Goal: Task Accomplishment & Management: Manage account settings

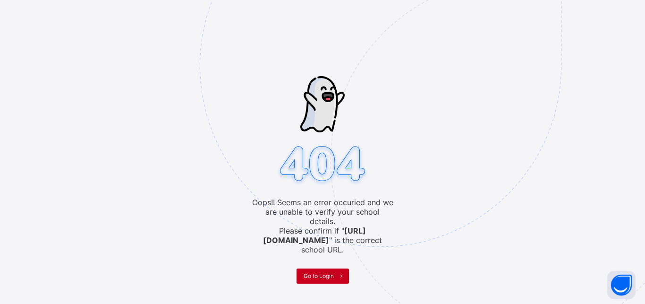
click at [330, 272] on span "Go to Login" at bounding box center [319, 275] width 30 height 7
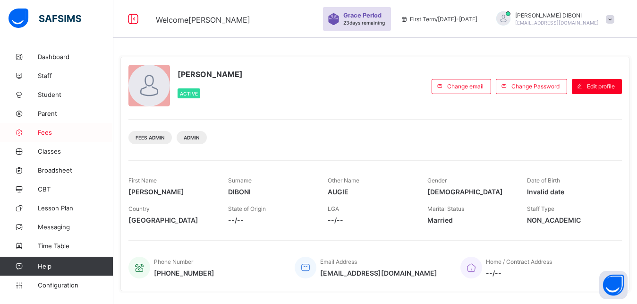
click at [45, 132] on span "Fees" at bounding box center [76, 133] width 76 height 8
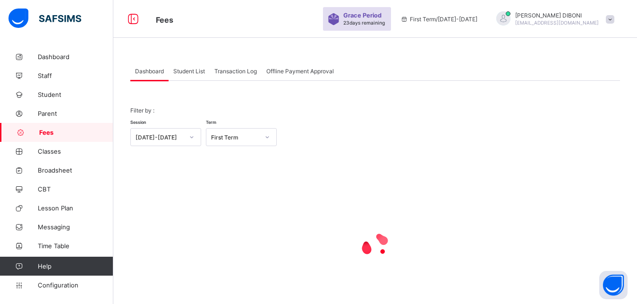
click at [186, 71] on span "Student List" at bounding box center [189, 71] width 32 height 7
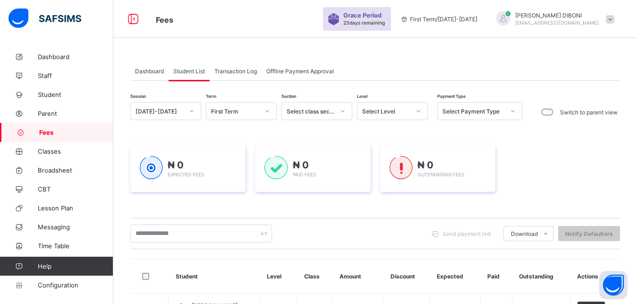
click at [379, 116] on div "Select Level" at bounding box center [384, 110] width 52 height 13
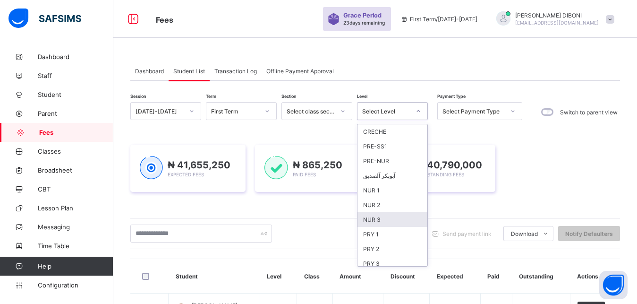
scroll to position [122, 0]
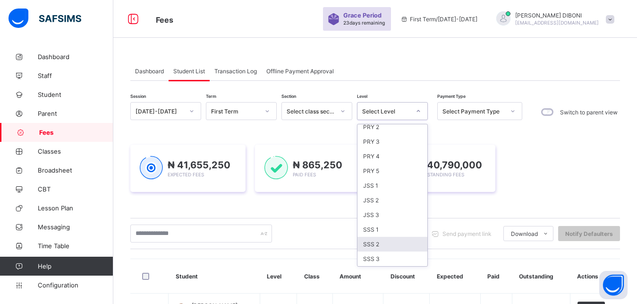
click at [395, 241] on div "SSS 2" at bounding box center [393, 244] width 70 height 15
click at [395, 241] on div "Send payment link Download Students Payment Students Payment Status Student Ite…" at bounding box center [375, 233] width 490 height 31
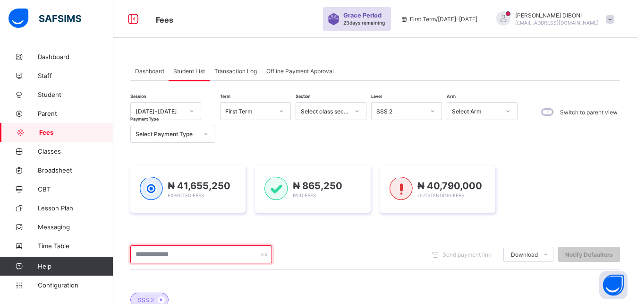
click at [184, 256] on input "text" at bounding box center [201, 254] width 142 height 18
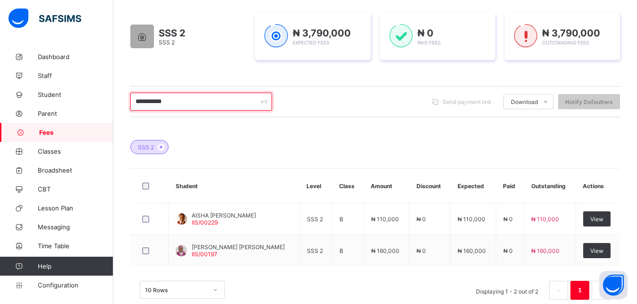
scroll to position [172, 0]
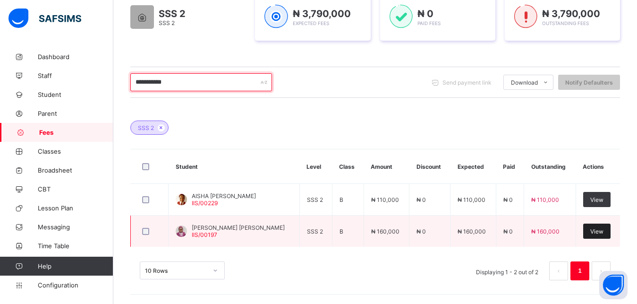
type input "**********"
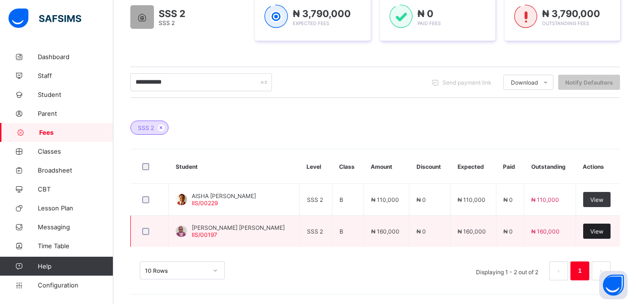
click at [600, 231] on span "View" at bounding box center [597, 231] width 13 height 7
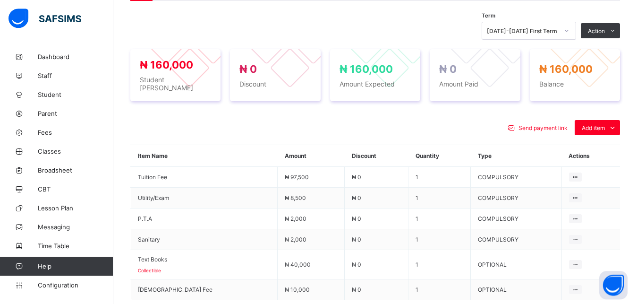
scroll to position [343, 0]
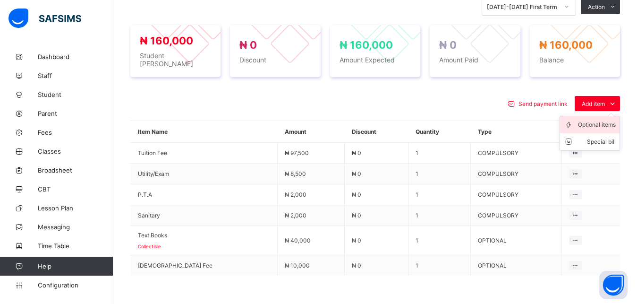
click at [600, 120] on div "Optional items" at bounding box center [597, 124] width 38 height 9
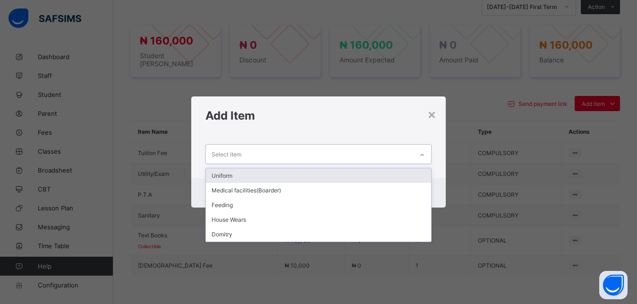
click at [385, 154] on div "Select item" at bounding box center [310, 154] width 208 height 18
click at [367, 174] on div "Uniform" at bounding box center [319, 175] width 226 height 15
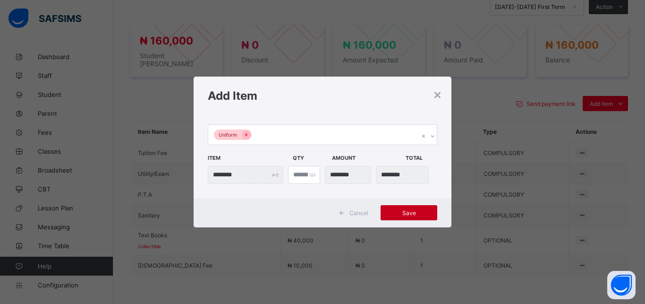
click at [412, 214] on span "Save" at bounding box center [409, 212] width 43 height 7
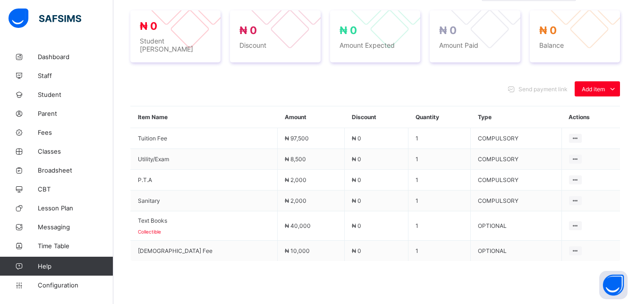
scroll to position [381, 0]
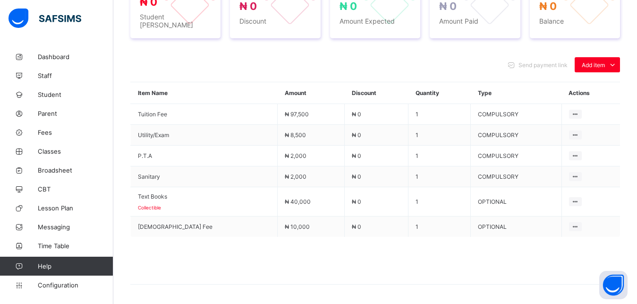
click at [412, 272] on span at bounding box center [375, 260] width 490 height 47
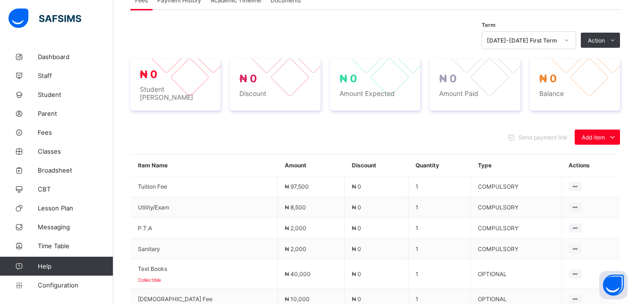
scroll to position [285, 0]
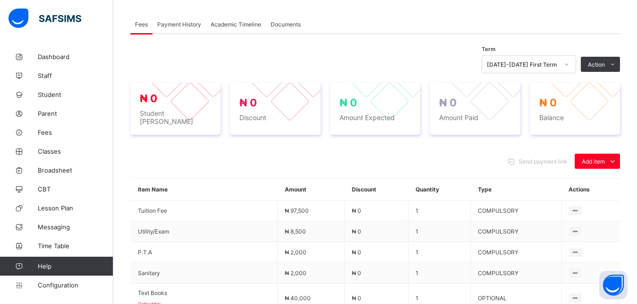
click at [463, 154] on div "Send payment link Add item Optional items Special bill" at bounding box center [375, 161] width 490 height 15
click at [452, 144] on div "Send payment link Add item Optional items Special bill Item Name Amount Discoun…" at bounding box center [375, 272] width 490 height 256
click at [454, 145] on div "Send payment link Add item Optional items Special bill Item Name Amount Discoun…" at bounding box center [375, 272] width 490 height 256
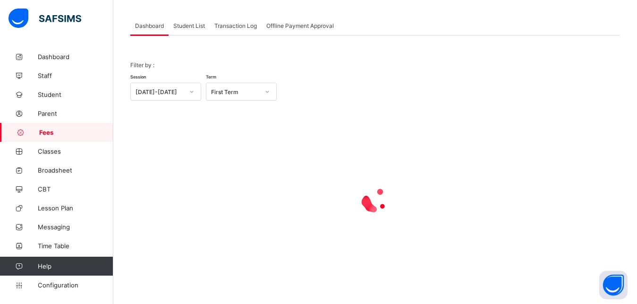
scroll to position [45, 0]
click at [189, 24] on span "Student List" at bounding box center [189, 25] width 32 height 7
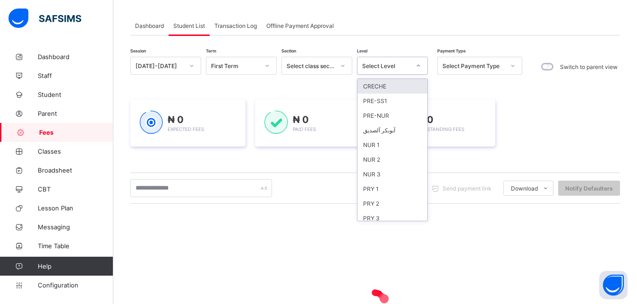
click at [403, 67] on div "Select Level" at bounding box center [386, 65] width 48 height 7
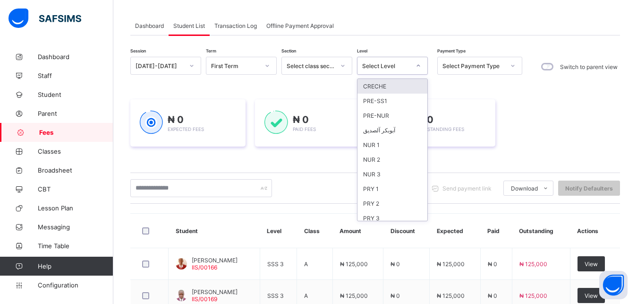
scroll to position [122, 0]
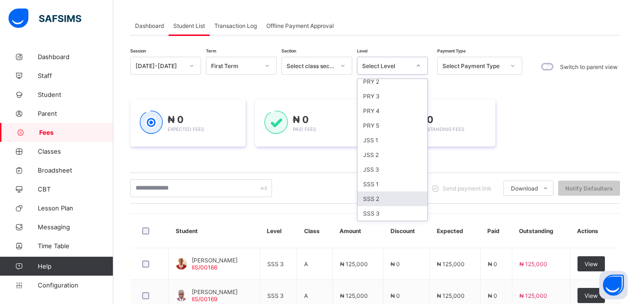
click at [395, 201] on div "SSS 2" at bounding box center [393, 198] width 70 height 15
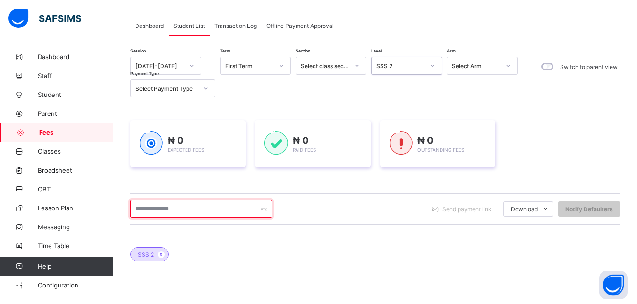
click at [222, 208] on input "text" at bounding box center [201, 209] width 142 height 18
click at [232, 207] on input "text" at bounding box center [201, 209] width 142 height 18
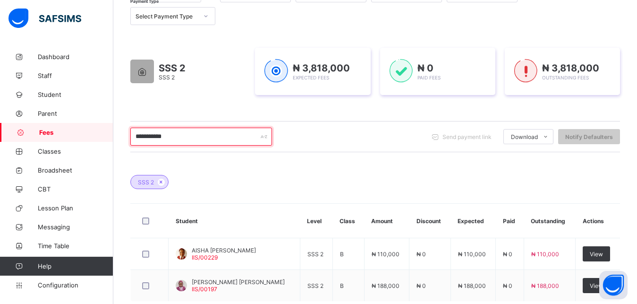
scroll to position [142, 0]
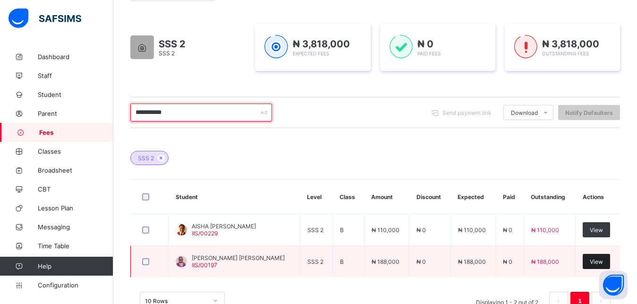
type input "**********"
click at [598, 261] on span "View" at bounding box center [596, 261] width 13 height 7
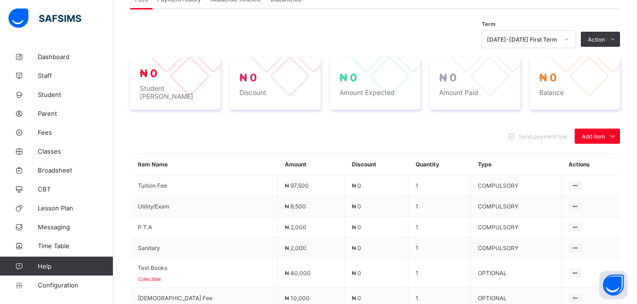
scroll to position [310, 0]
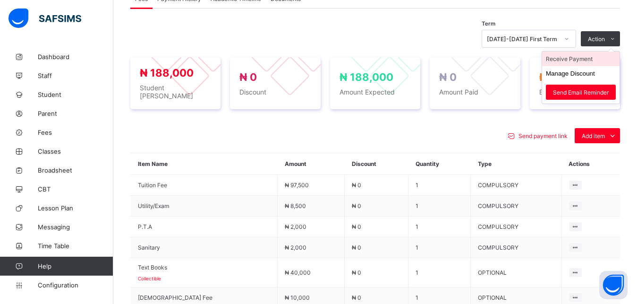
click at [592, 59] on li "Receive Payment" at bounding box center [580, 58] width 77 height 15
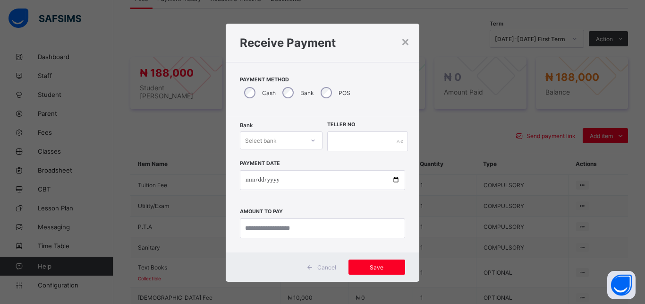
click at [285, 137] on div "Select bank" at bounding box center [272, 140] width 64 height 13
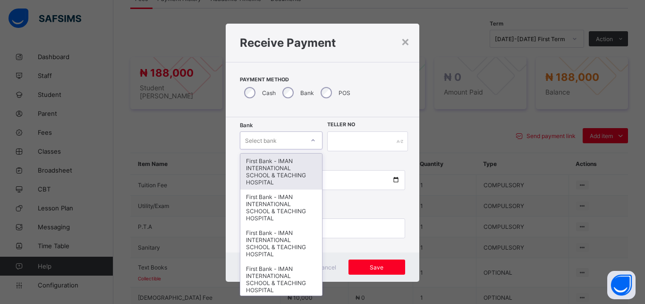
click at [284, 164] on div "First Bank - IMAN INTERNATIONAL SCHOOL & TEACHING HOSPITAL" at bounding box center [281, 172] width 82 height 36
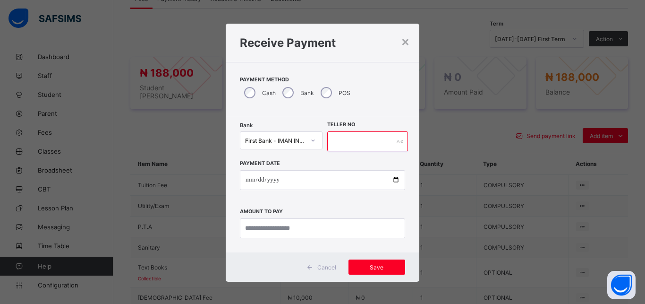
click at [344, 145] on input "text" at bounding box center [367, 141] width 81 height 20
type input "*****"
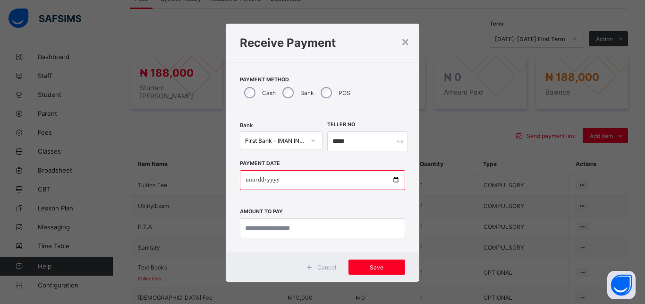
click at [392, 179] on input "date" at bounding box center [322, 180] width 165 height 20
type input "**********"
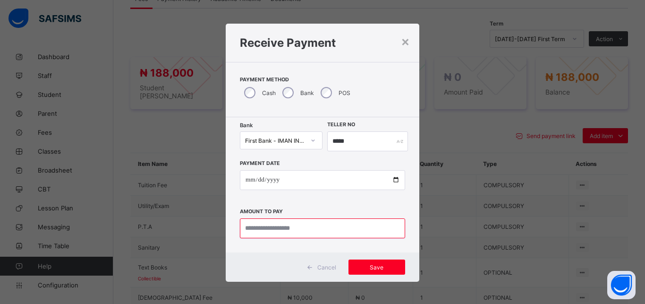
click at [288, 230] on input "currency" at bounding box center [322, 228] width 165 height 20
type input "*********"
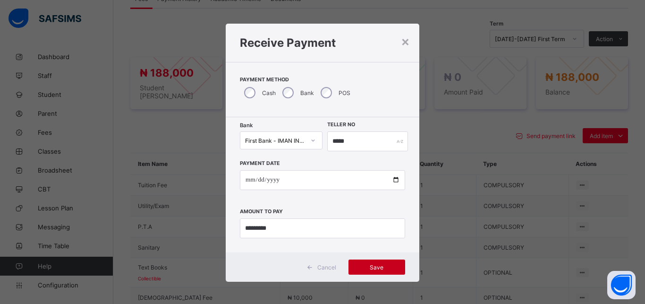
click at [369, 266] on span "Save" at bounding box center [377, 267] width 43 height 7
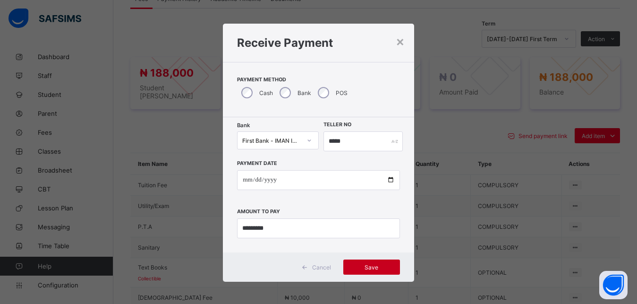
click at [369, 266] on span "Save" at bounding box center [372, 267] width 43 height 7
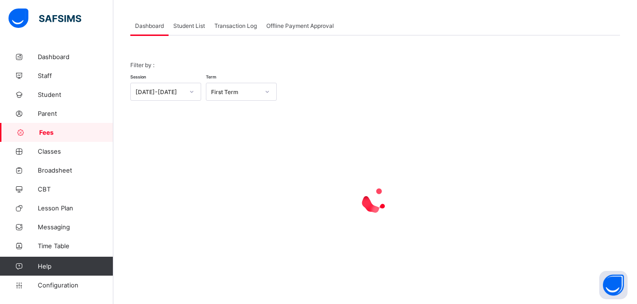
scroll to position [45, 0]
click at [181, 25] on span "Student List" at bounding box center [189, 25] width 32 height 7
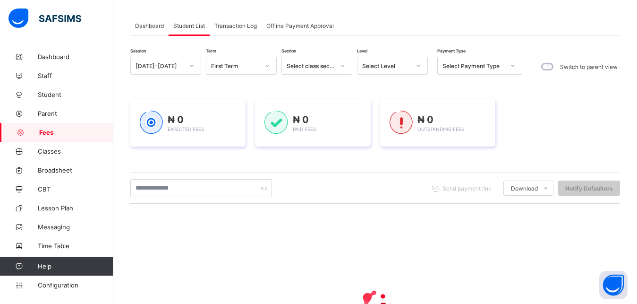
click at [394, 66] on div "Select Level" at bounding box center [386, 65] width 48 height 7
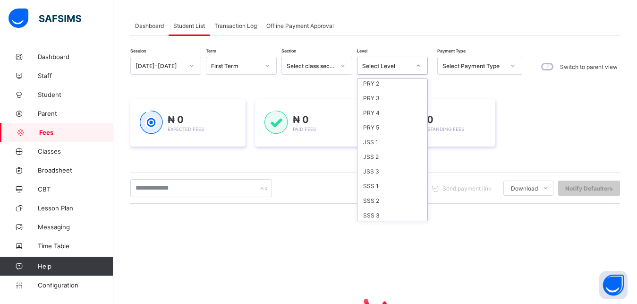
scroll to position [122, 0]
click at [393, 144] on div "JSS 1" at bounding box center [393, 140] width 70 height 15
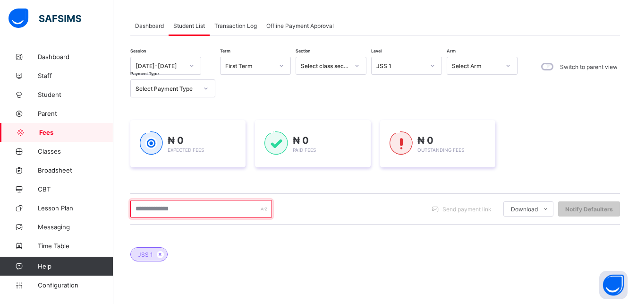
click at [226, 213] on input "text" at bounding box center [201, 209] width 142 height 18
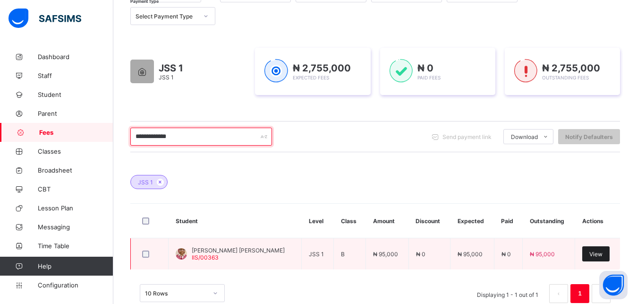
type input "**********"
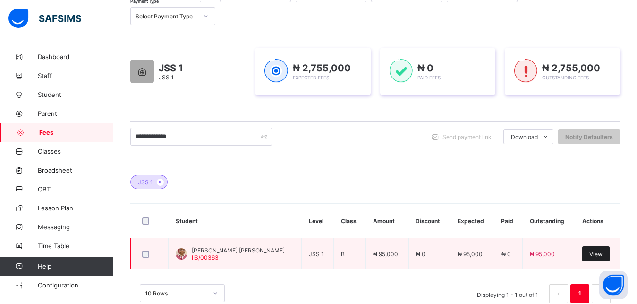
click at [600, 252] on span "View" at bounding box center [596, 253] width 13 height 7
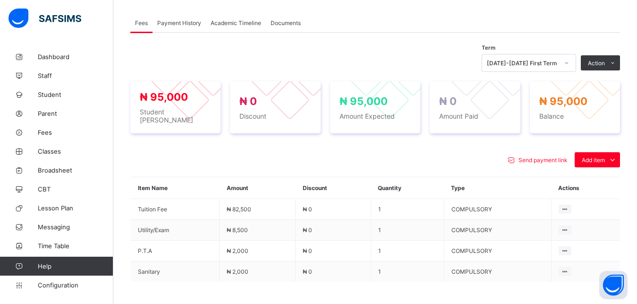
scroll to position [310, 0]
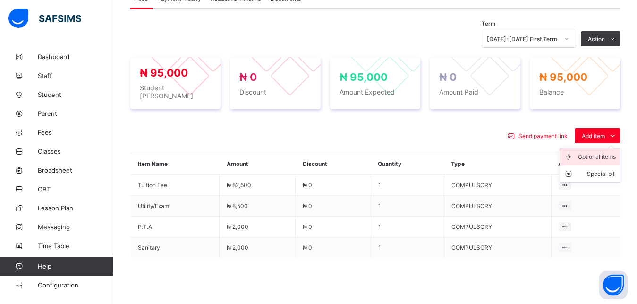
click at [609, 152] on div "Optional items" at bounding box center [597, 156] width 38 height 9
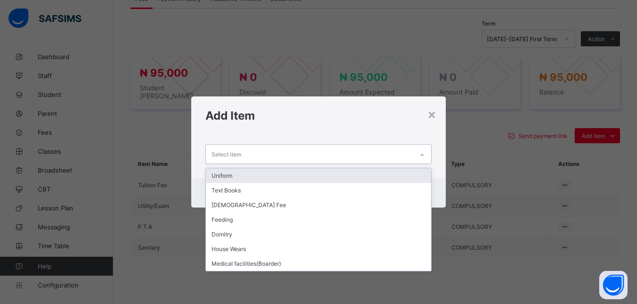
click at [370, 154] on div "Select item" at bounding box center [310, 154] width 208 height 18
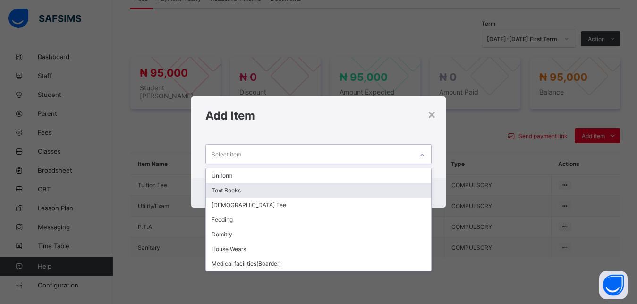
click at [347, 191] on div "Text Books" at bounding box center [319, 190] width 226 height 15
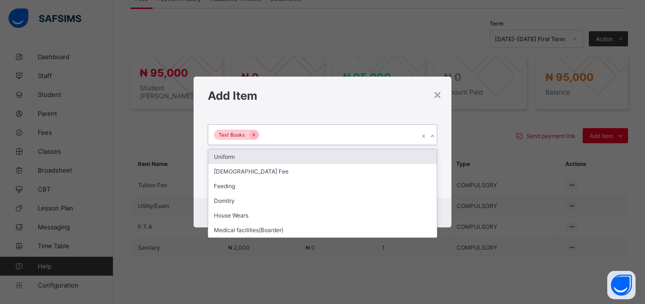
click at [350, 136] on div "Text Books" at bounding box center [313, 135] width 211 height 20
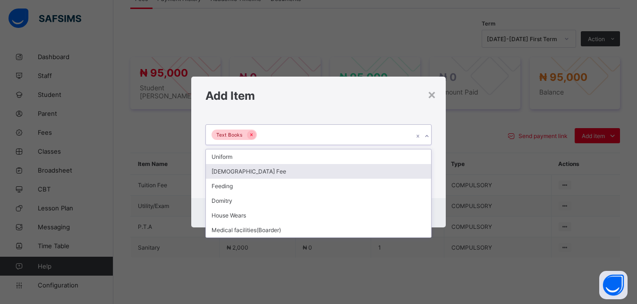
click at [332, 171] on div "[DEMOGRAPHIC_DATA] Fee" at bounding box center [319, 171] width 226 height 15
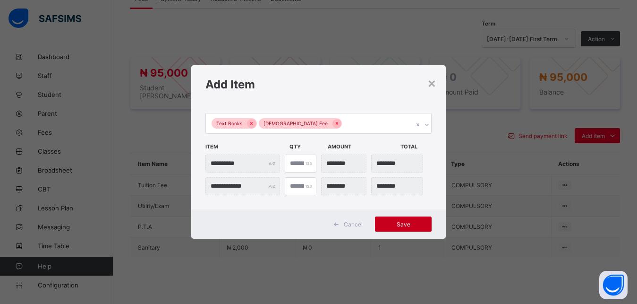
click at [415, 225] on span "Save" at bounding box center [403, 224] width 43 height 7
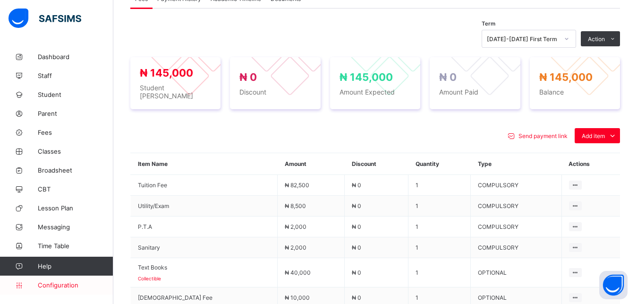
click at [67, 286] on span "Configuration" at bounding box center [75, 285] width 75 height 8
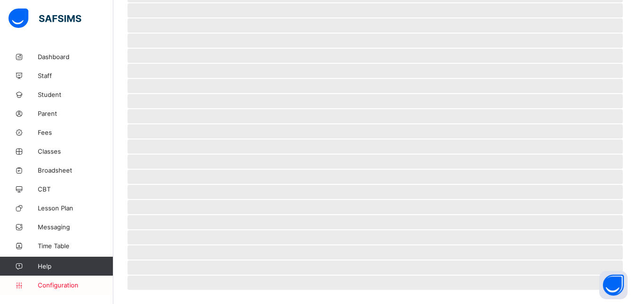
scroll to position [206, 0]
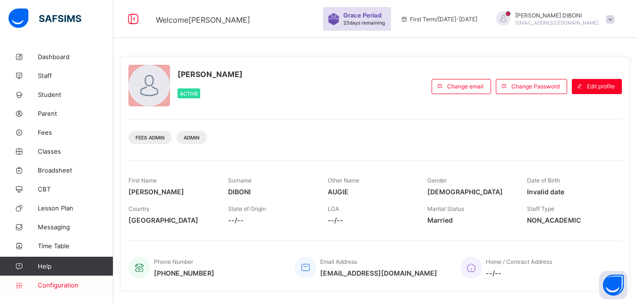
click at [63, 286] on span "Configuration" at bounding box center [75, 285] width 75 height 8
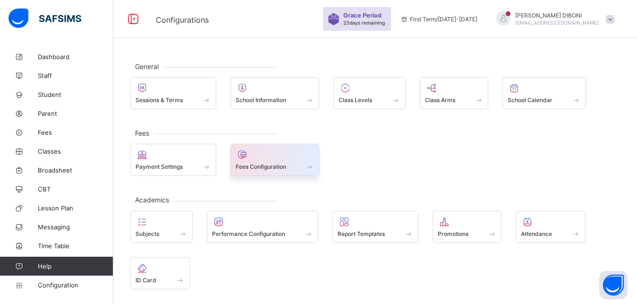
click at [283, 154] on div at bounding box center [275, 154] width 79 height 11
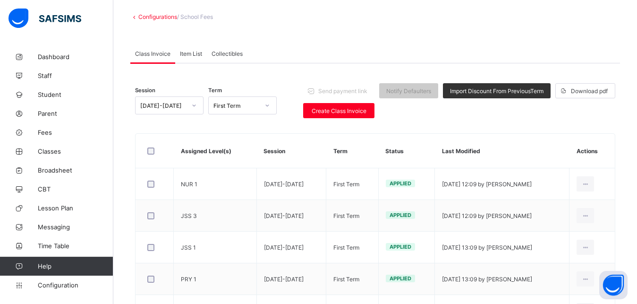
scroll to position [72, 0]
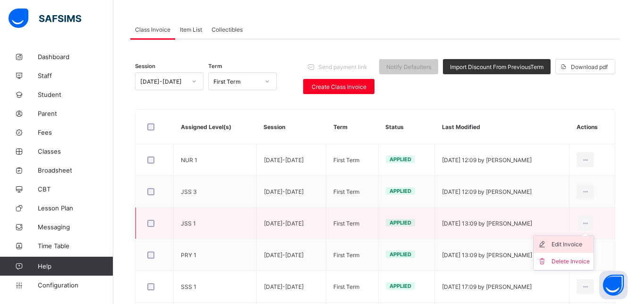
click at [583, 243] on div "Edit Invoice" at bounding box center [571, 244] width 38 height 9
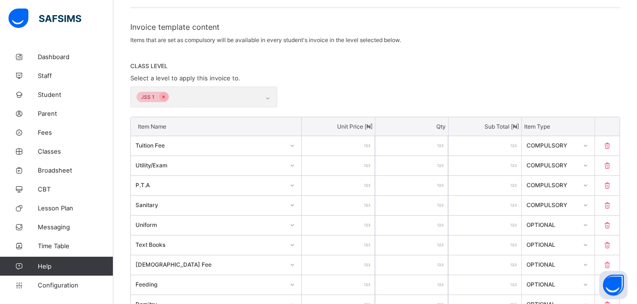
scroll to position [169, 0]
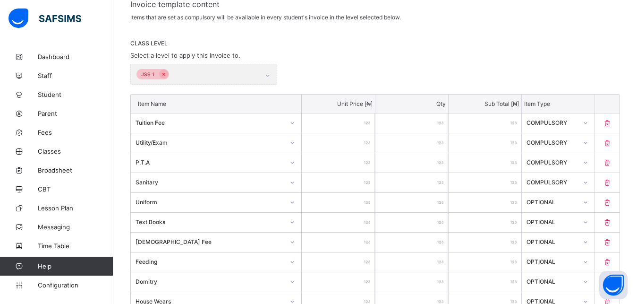
click at [612, 221] on icon at bounding box center [607, 222] width 9 height 8
type input "*****"
type input "******"
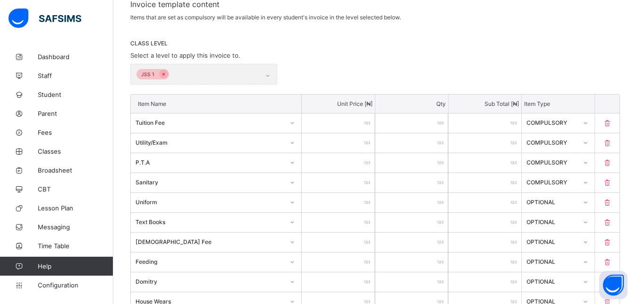
type input "*****"
type input "****"
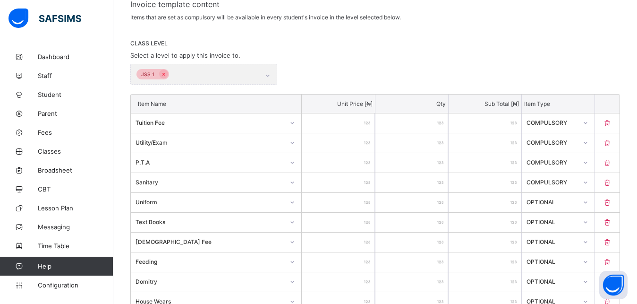
type input "****"
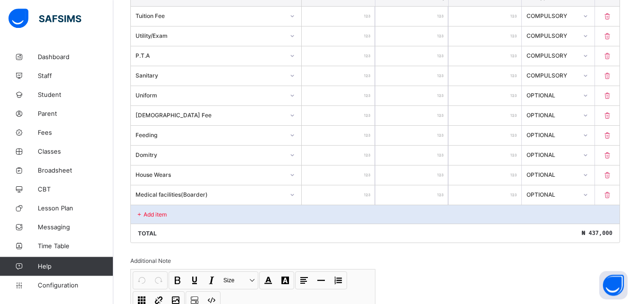
scroll to position [289, 0]
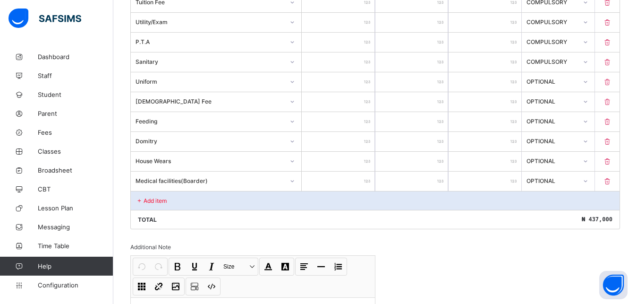
click at [198, 201] on div "Add item" at bounding box center [375, 200] width 489 height 19
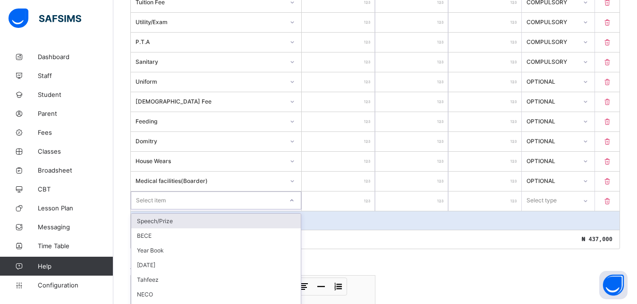
click at [198, 201] on div "option Speech/Prize focused, 1 of 17. 17 results available. Use Up and Down to …" at bounding box center [216, 200] width 171 height 18
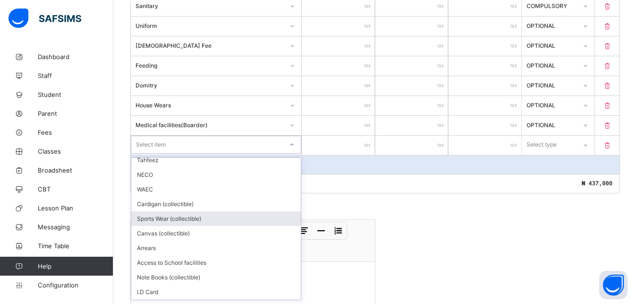
scroll to position [85, 0]
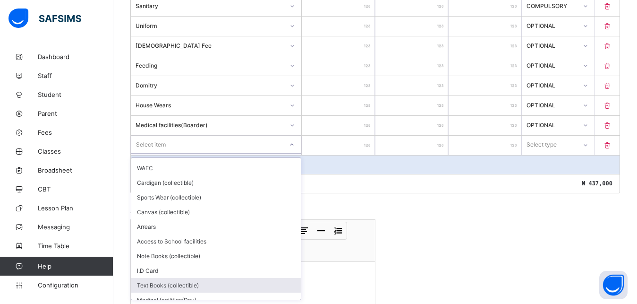
click at [245, 284] on div "Text Books (collectible)" at bounding box center [216, 285] width 170 height 15
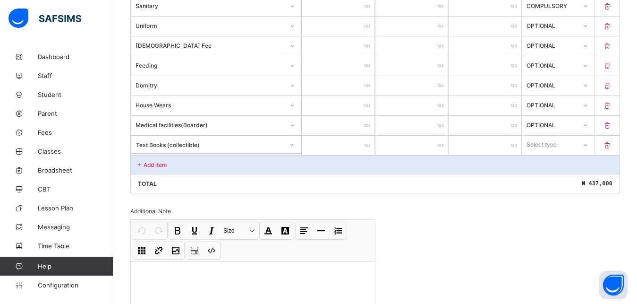
click at [348, 153] on input "number" at bounding box center [338, 145] width 73 height 19
type input "*"
type input "**"
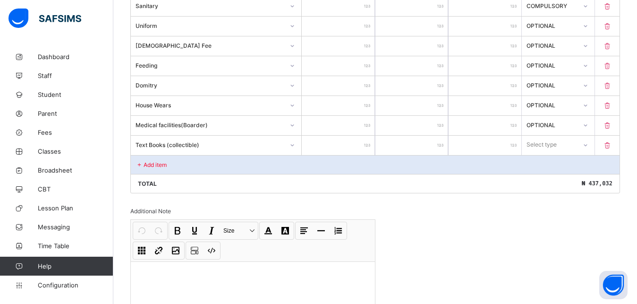
type input "***"
type input "****"
type input "*****"
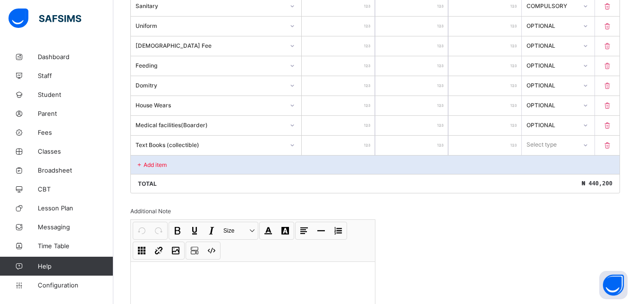
type input "*****"
click at [557, 144] on div "Select type" at bounding box center [542, 145] width 30 height 18
click at [553, 181] on div "Optional" at bounding box center [559, 179] width 72 height 15
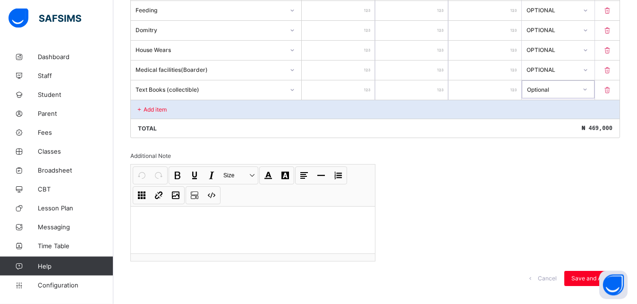
scroll to position [415, 0]
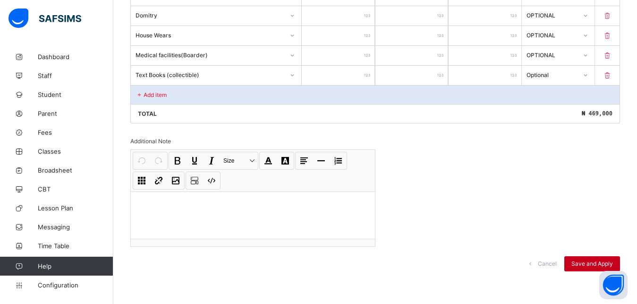
click at [611, 262] on span "Save and Apply" at bounding box center [593, 263] width 42 height 7
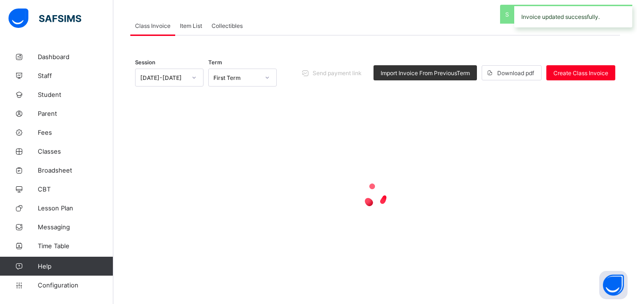
scroll to position [60, 0]
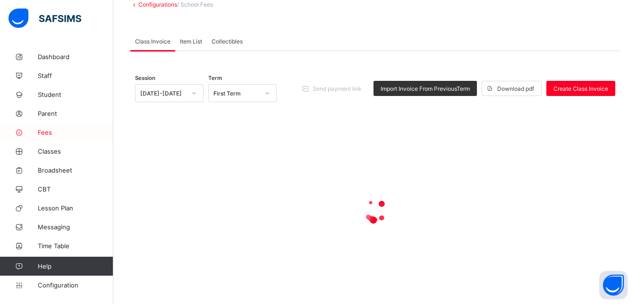
click at [48, 130] on span "Fees" at bounding box center [76, 133] width 76 height 8
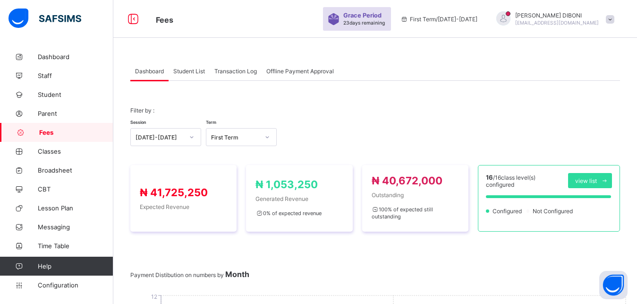
click at [187, 70] on span "Student List" at bounding box center [189, 71] width 32 height 7
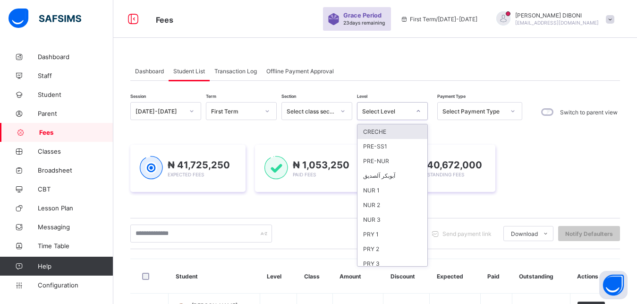
click at [404, 107] on div "Select Level" at bounding box center [384, 110] width 52 height 13
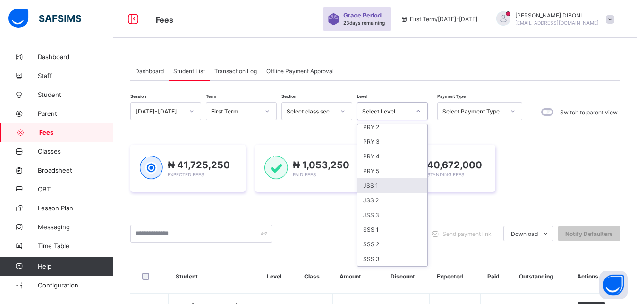
click at [391, 182] on div "JSS 1" at bounding box center [393, 185] width 70 height 15
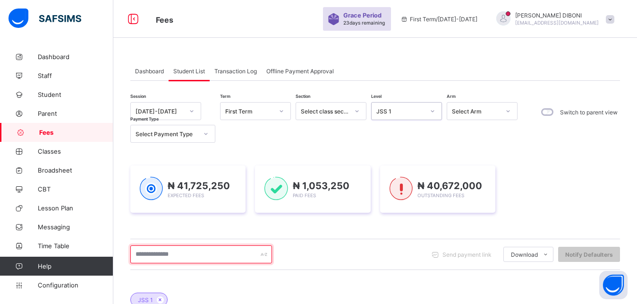
click at [223, 255] on input "text" at bounding box center [201, 254] width 142 height 18
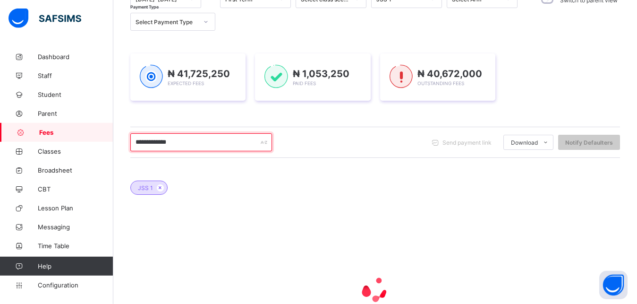
scroll to position [120, 0]
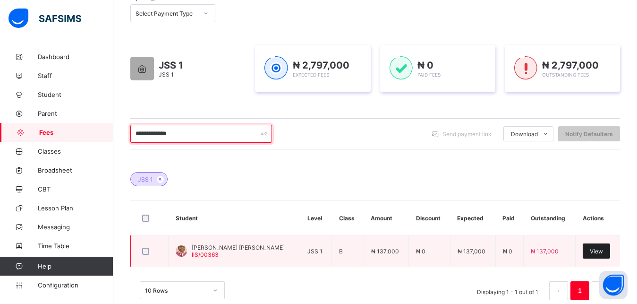
type input "**********"
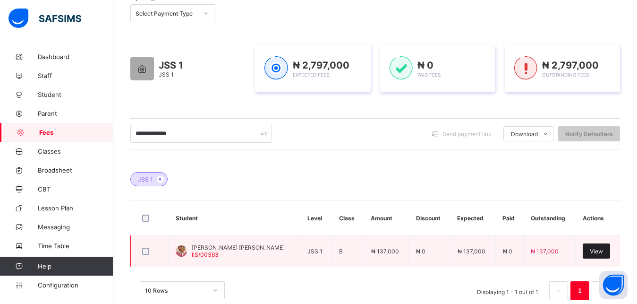
click at [596, 250] on span "View" at bounding box center [596, 251] width 13 height 7
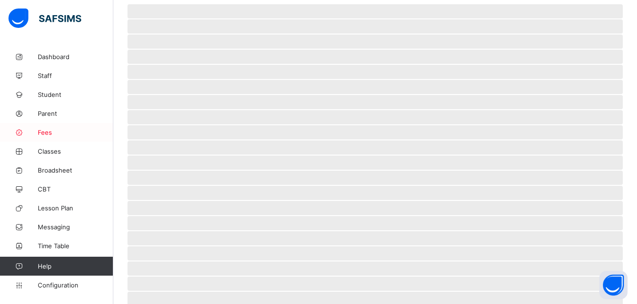
click at [47, 132] on span "Fees" at bounding box center [76, 133] width 76 height 8
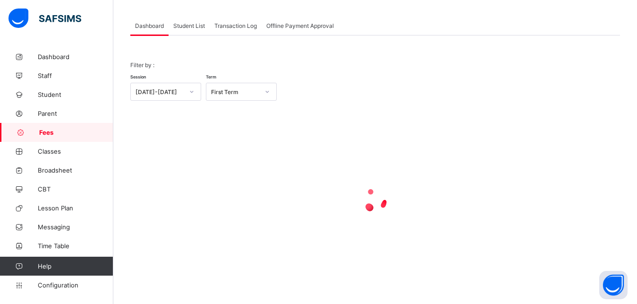
scroll to position [45, 0]
click at [192, 27] on span "Student List" at bounding box center [189, 25] width 32 height 7
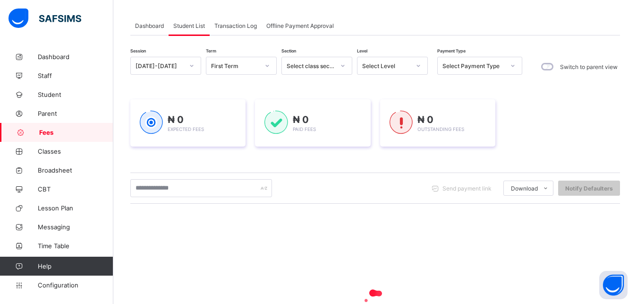
click at [406, 66] on div "Select Level" at bounding box center [386, 65] width 48 height 7
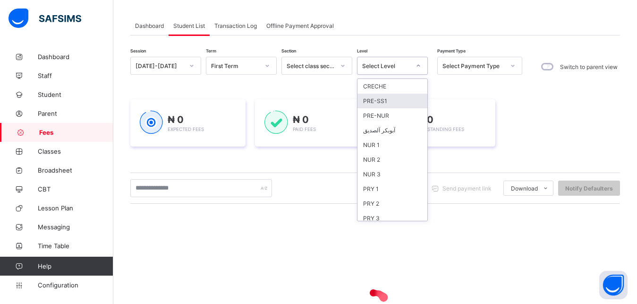
scroll to position [122, 0]
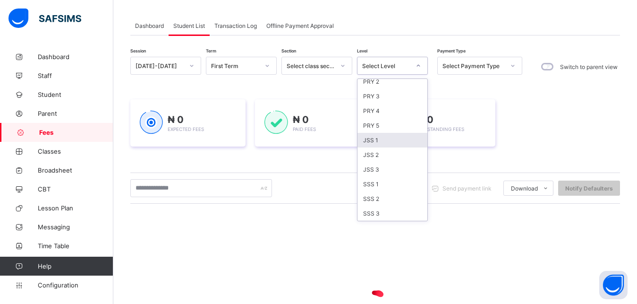
click at [392, 143] on div "JSS 1" at bounding box center [393, 140] width 70 height 15
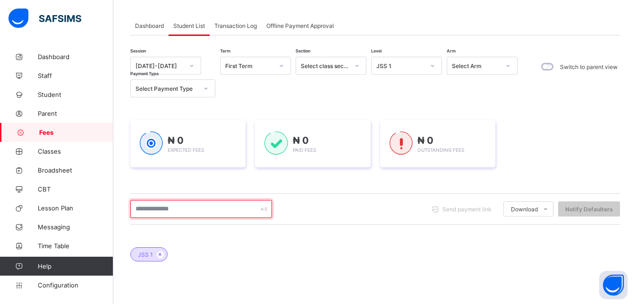
click at [228, 207] on input "text" at bounding box center [201, 209] width 142 height 18
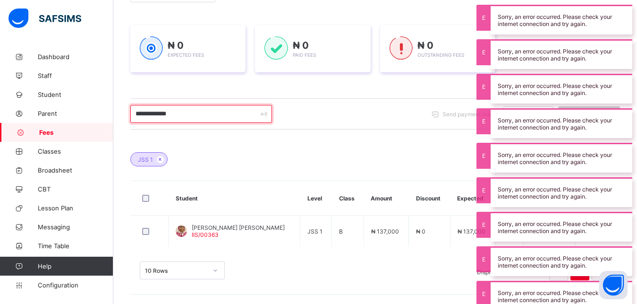
scroll to position [140, 0]
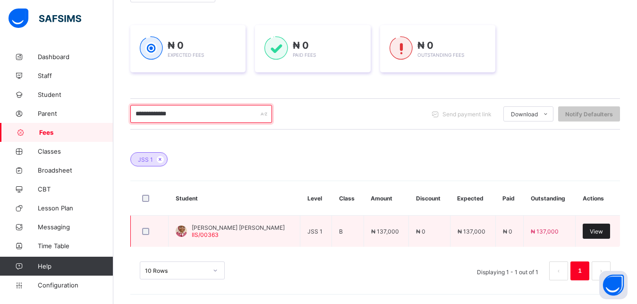
type input "**********"
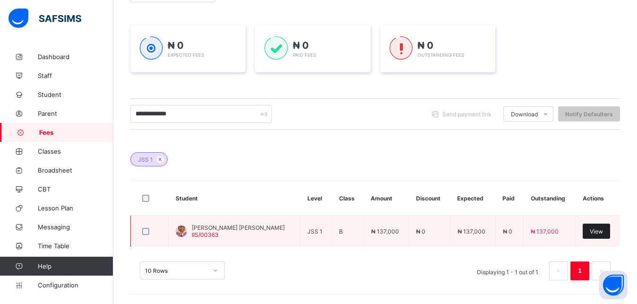
click at [598, 230] on span "View" at bounding box center [596, 231] width 13 height 7
